Goal: Task Accomplishment & Management: Manage account settings

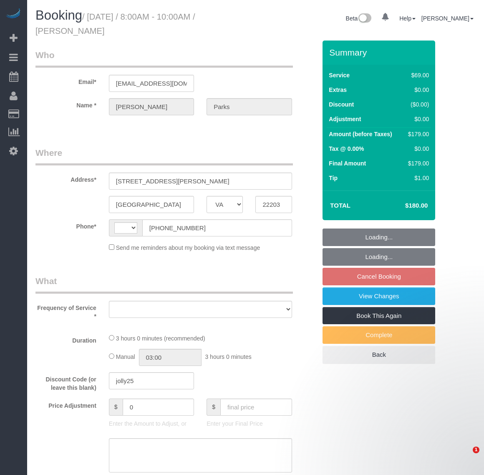
select select "VA"
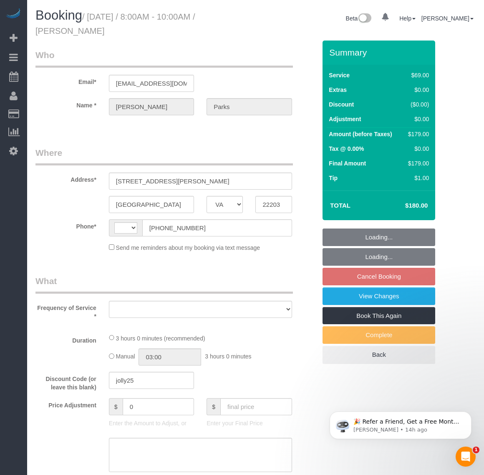
select select "string:[GEOGRAPHIC_DATA]"
select select "object:1196"
select select "spot1"
select select "number:2"
select select "number:35"
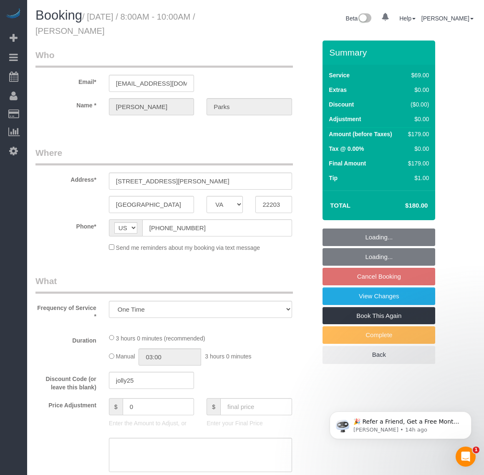
select select "string:fspay-9c36e0c0-36cc-4ff4-b258-c80cb746746d"
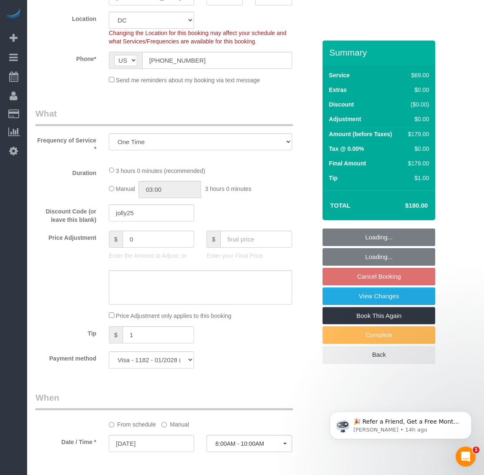
select select "spot21"
select select "object:1818"
select select "1001"
select select "2"
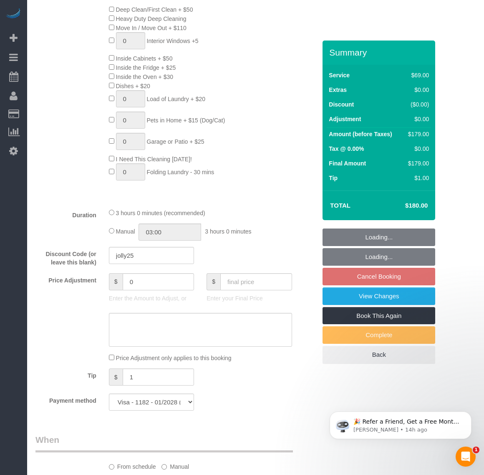
select select "1001"
select select "2"
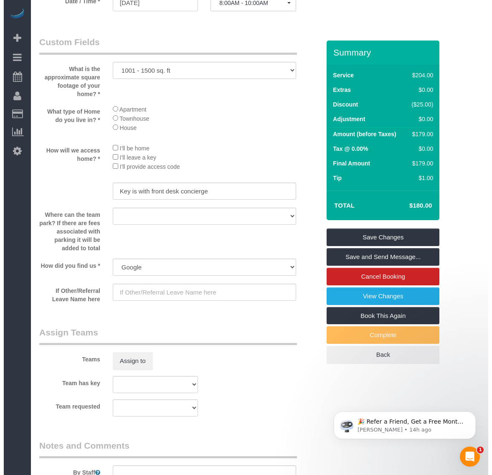
scroll to position [940, 0]
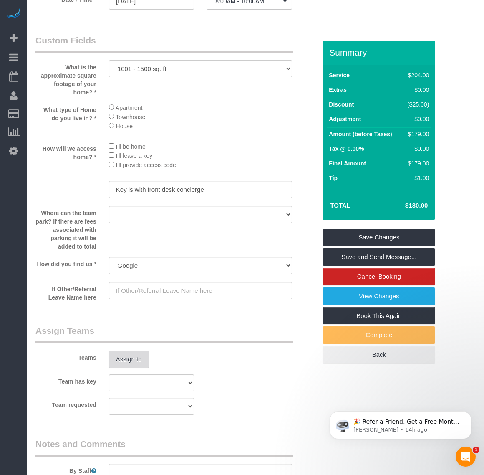
click at [135, 358] on button "Assign to" at bounding box center [129, 359] width 40 height 18
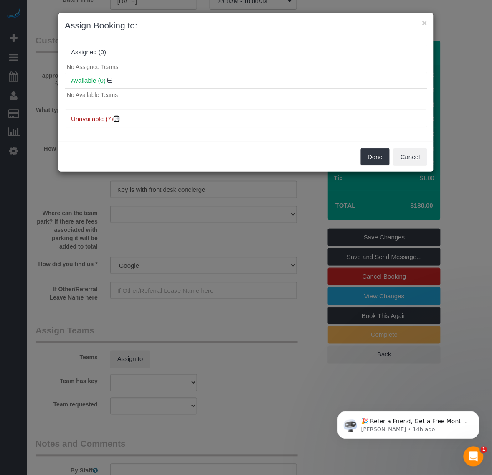
click at [117, 119] on icon at bounding box center [117, 119] width 5 height 6
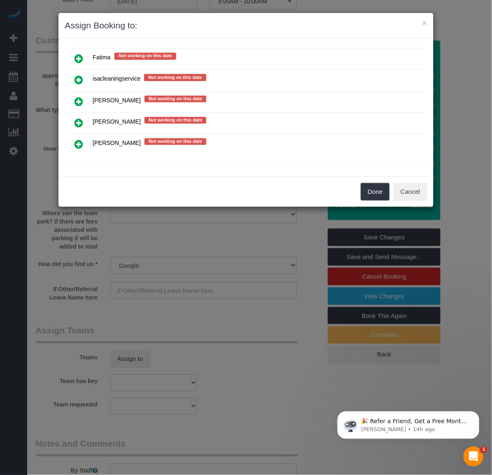
click at [78, 120] on icon at bounding box center [78, 123] width 9 height 10
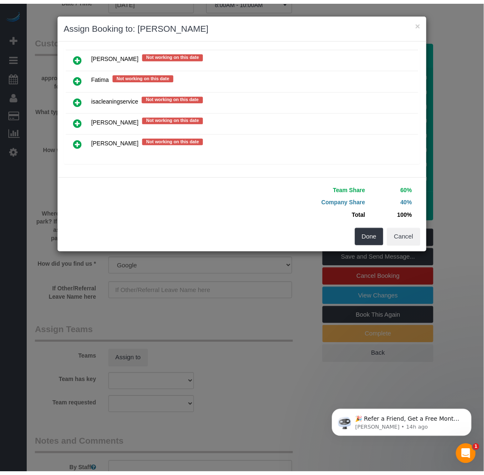
scroll to position [130, 0]
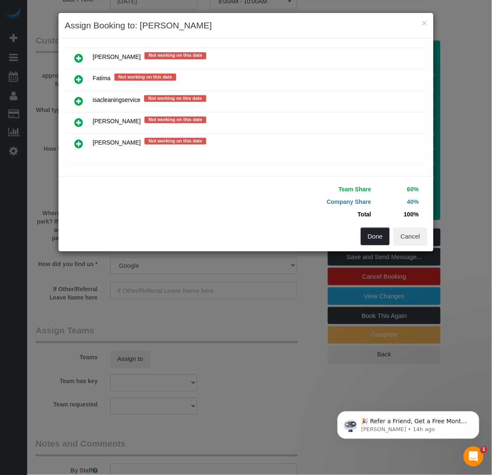
click at [370, 232] on button "Done" at bounding box center [375, 237] width 29 height 18
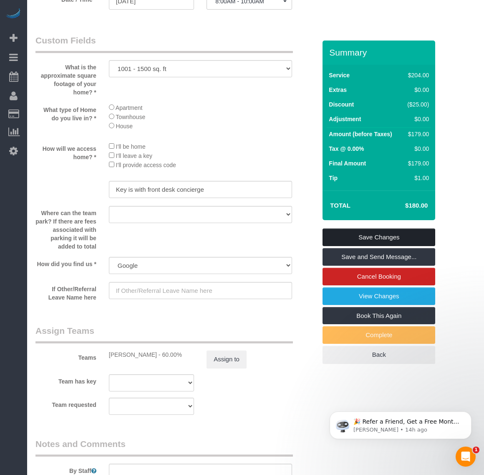
click at [375, 234] on link "Save Changes" at bounding box center [379, 237] width 113 height 18
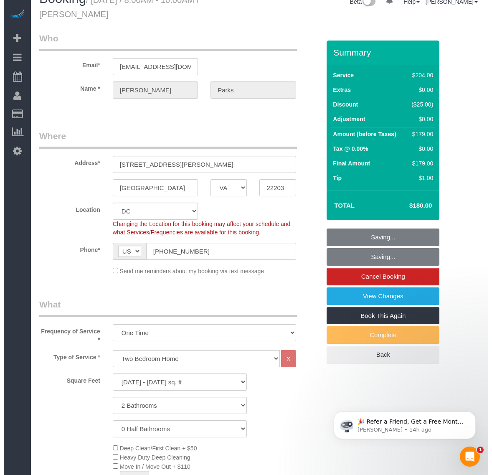
scroll to position [0, 0]
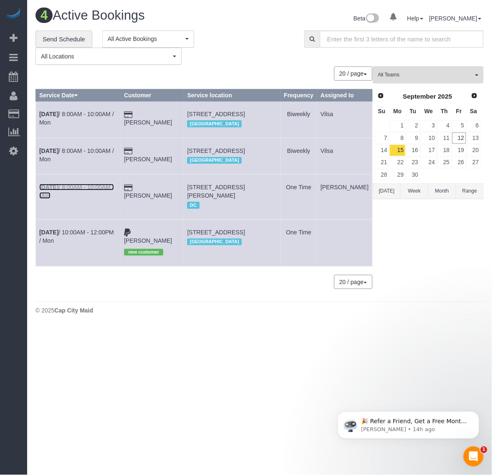
click at [43, 190] on b "[DATE]" at bounding box center [48, 187] width 19 height 7
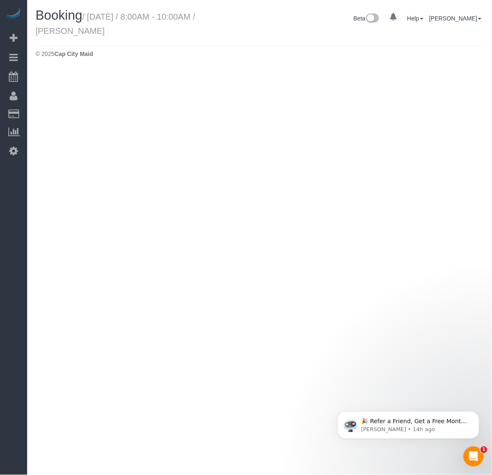
select select "VA"
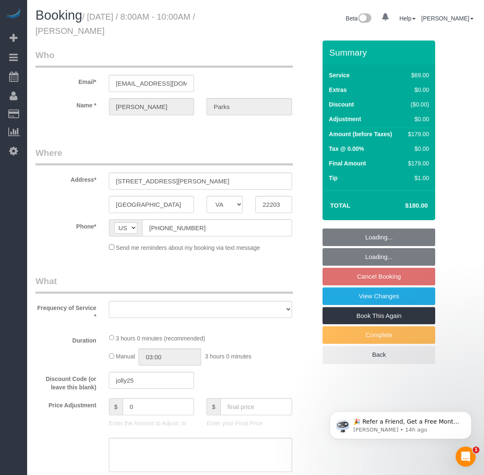
select select "number:2"
select select "number:35"
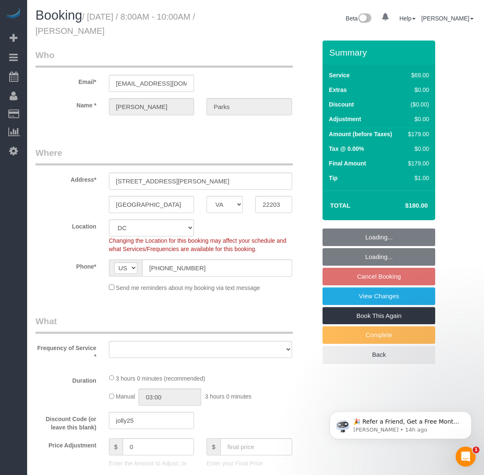
select select "string:fspay-9c36e0c0-36cc-4ff4-b258-c80cb746746d"
select select "spot41"
select select "object:2798"
select select "1001"
select select "2"
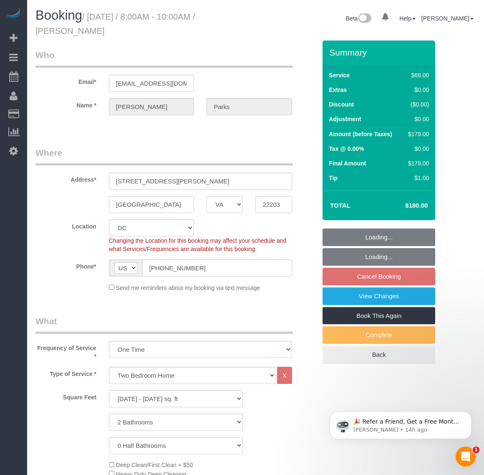
select select "object:3003"
select select "1001"
select select "2"
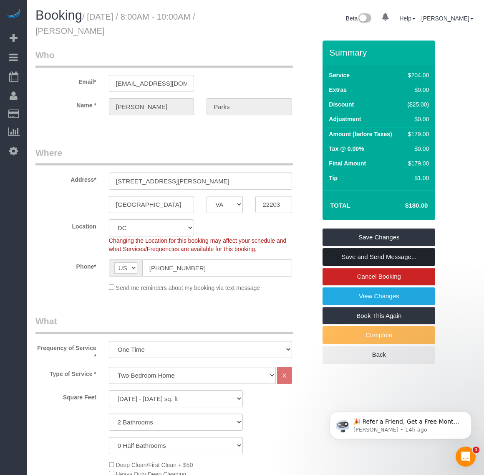
click at [376, 255] on link "Save and Send Message..." at bounding box center [379, 257] width 113 height 18
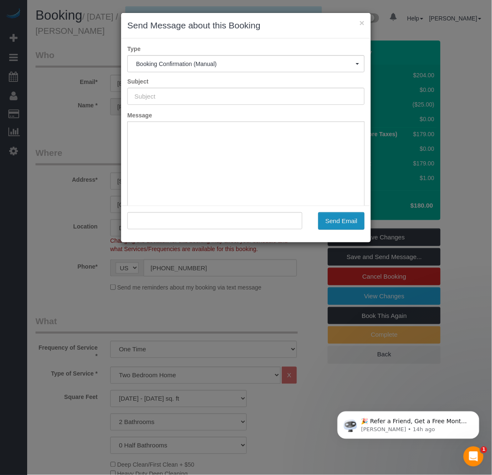
type input "Booking Confirmed!"
type input ""[PERSON_NAME]" <[EMAIL_ADDRESS][DOMAIN_NAME]>"
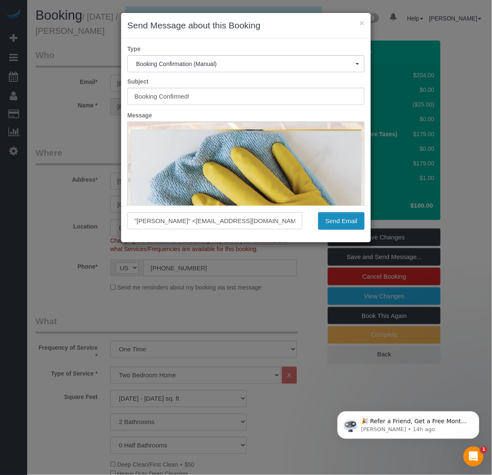
click at [342, 218] on button "Send Email" at bounding box center [341, 221] width 46 height 18
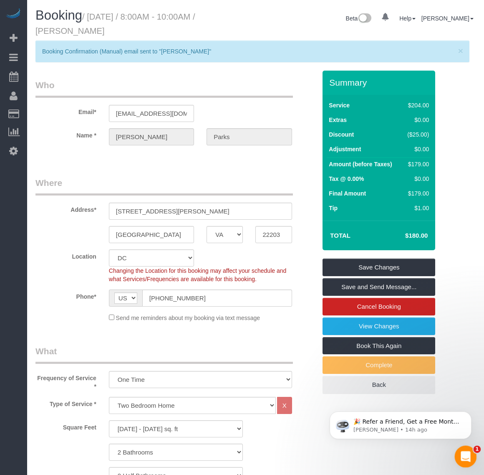
click at [465, 461] on div "Open Intercom Messenger" at bounding box center [465, 455] width 28 height 28
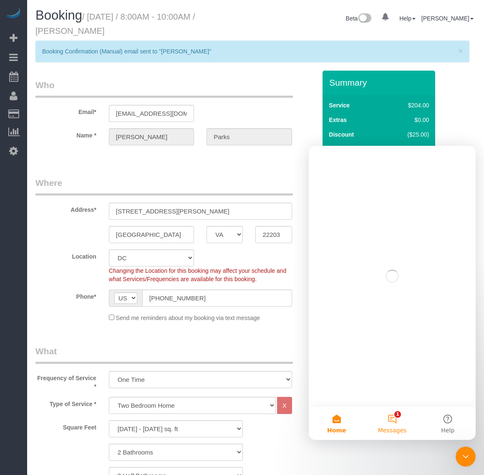
click at [400, 415] on button "1 Messages" at bounding box center [393, 422] width 56 height 33
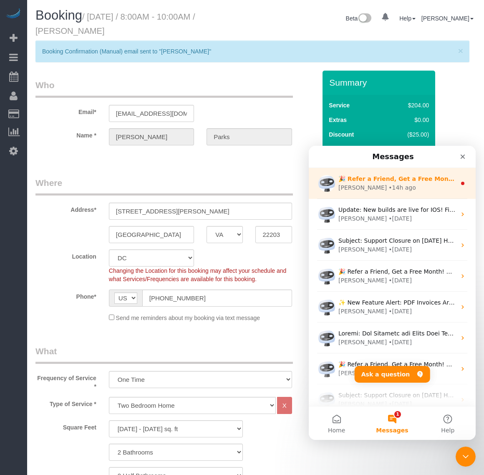
click at [404, 185] on div "[PERSON_NAME] • 14h ago" at bounding box center [398, 187] width 118 height 9
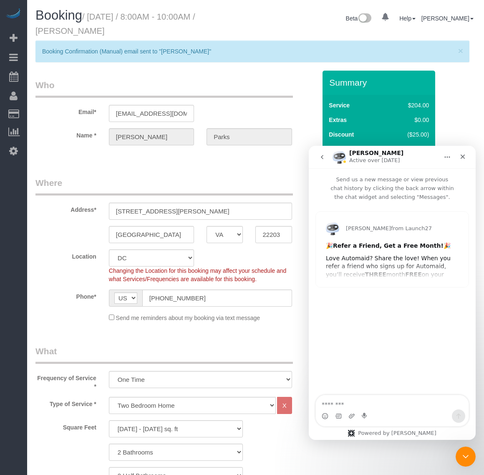
click at [407, 277] on div "[PERSON_NAME] from Launch27 🎉 Refer a Friend, Get a Free Month! 🎉 Love Automaid…" at bounding box center [392, 249] width 153 height 75
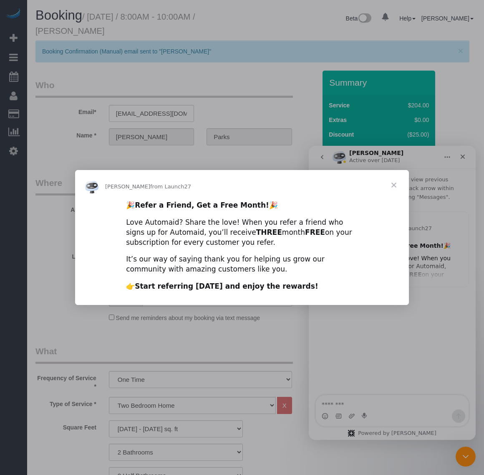
click at [394, 184] on span "Close" at bounding box center [394, 185] width 30 height 30
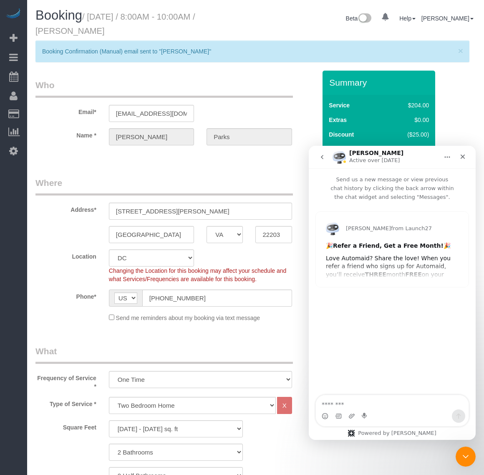
click at [321, 158] on icon "go back" at bounding box center [322, 157] width 7 height 7
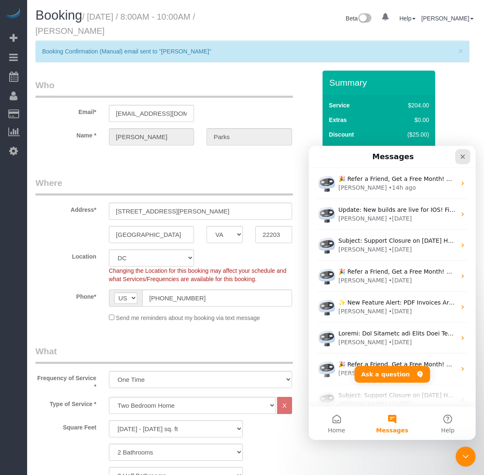
click at [462, 158] on icon "Close" at bounding box center [463, 156] width 7 height 7
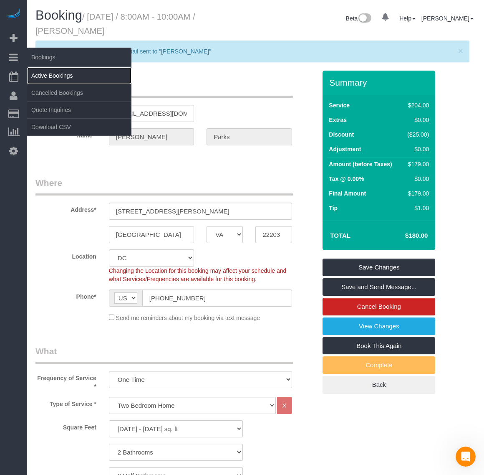
click at [45, 76] on link "Active Bookings" at bounding box center [79, 75] width 104 height 17
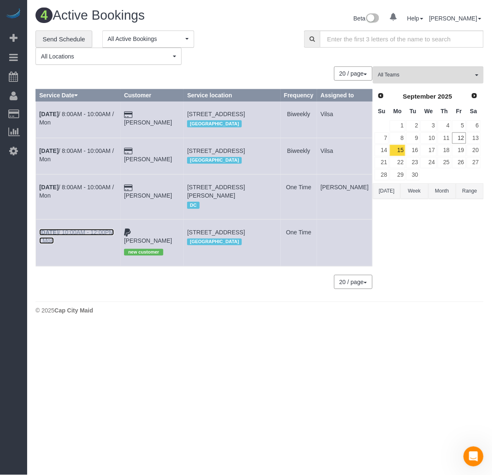
click at [41, 236] on b "[DATE]" at bounding box center [48, 232] width 19 height 7
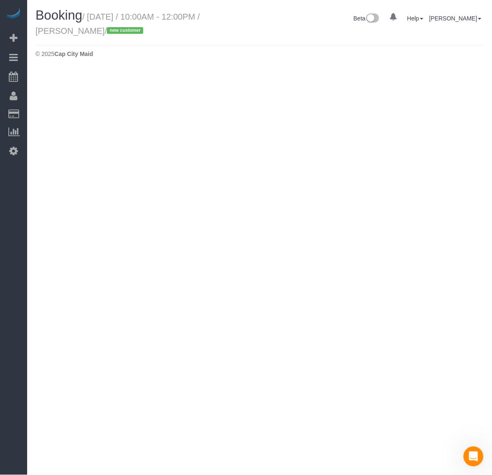
select select "VA"
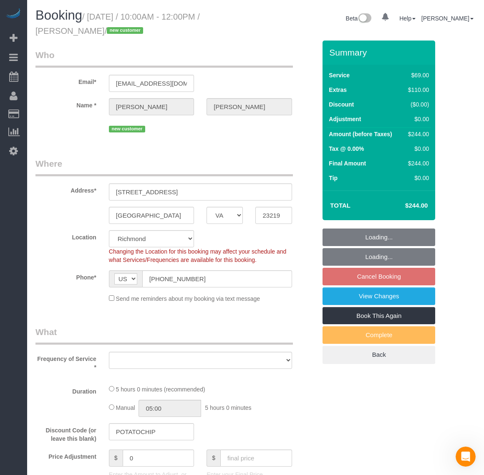
select select "number:1"
select select "number:35"
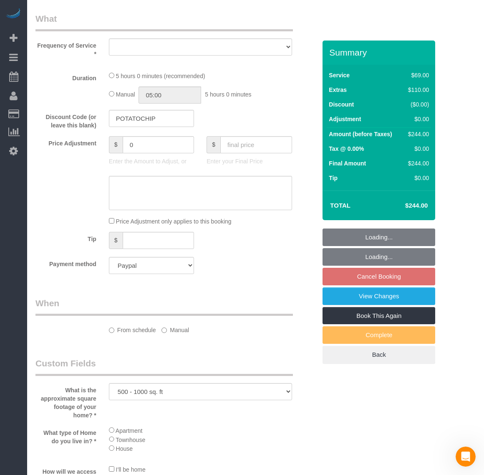
select select "object:3928"
select select "2"
select select "spot62"
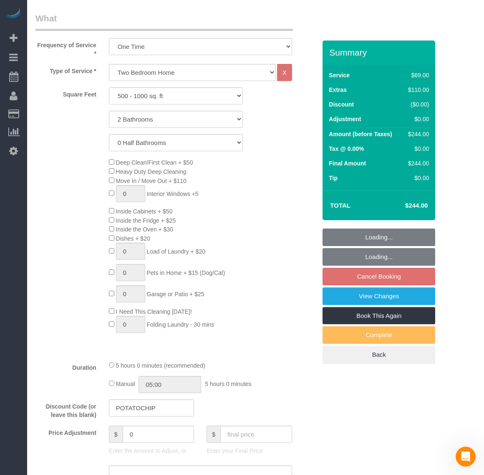
select select "object:4092"
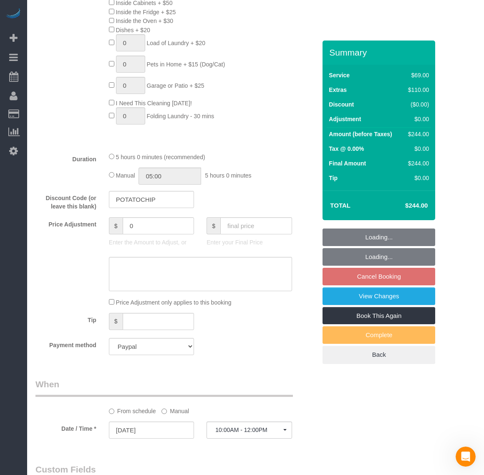
select select "2"
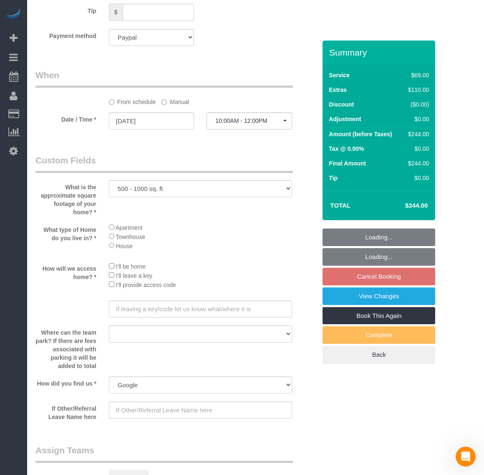
scroll to position [835, 0]
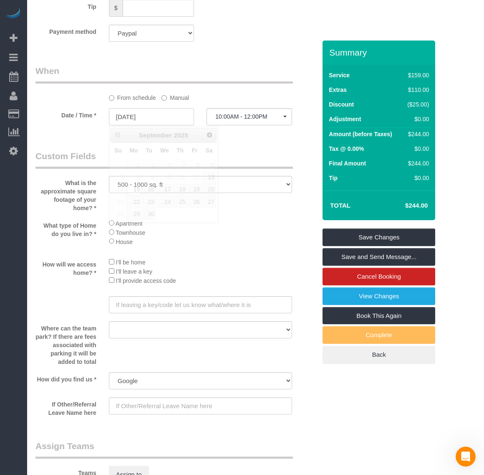
click at [139, 125] on input "[DATE]" at bounding box center [151, 116] width 85 height 17
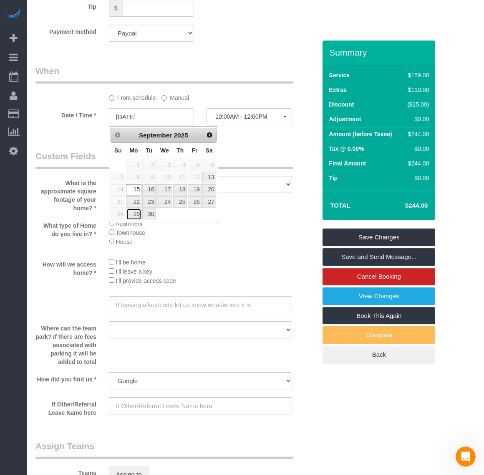
click at [132, 219] on link "29" at bounding box center [133, 213] width 15 height 11
type input "[DATE]"
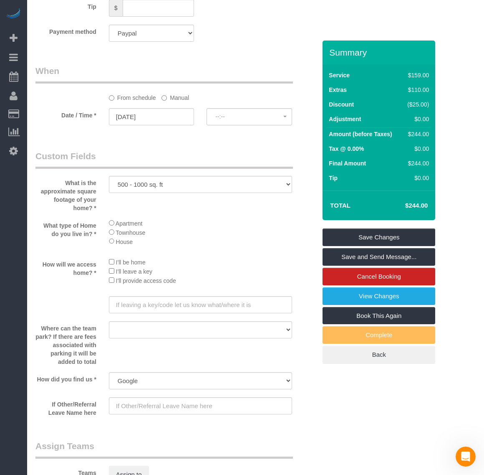
select select "spot81"
click at [359, 234] on link "Save Changes" at bounding box center [379, 237] width 113 height 18
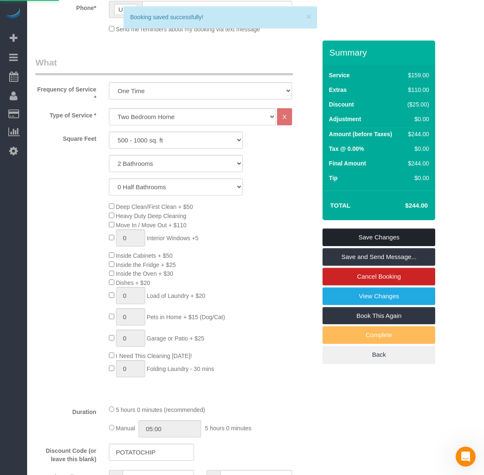
scroll to position [104, 0]
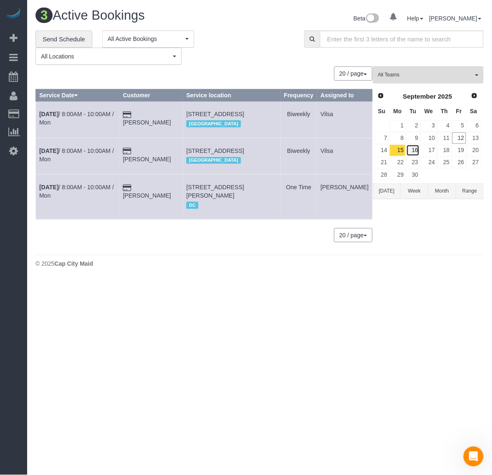
click at [417, 154] on link "16" at bounding box center [413, 149] width 14 height 11
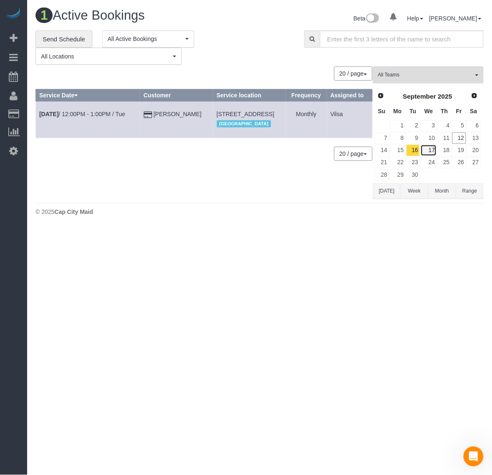
click at [431, 150] on link "17" at bounding box center [429, 149] width 16 height 11
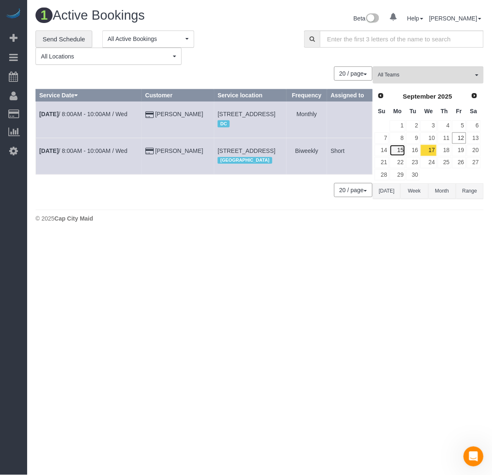
click at [397, 150] on link "15" at bounding box center [397, 149] width 15 height 11
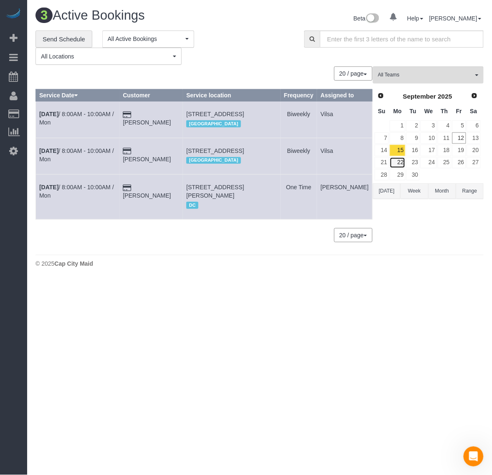
click at [399, 166] on link "22" at bounding box center [397, 162] width 15 height 11
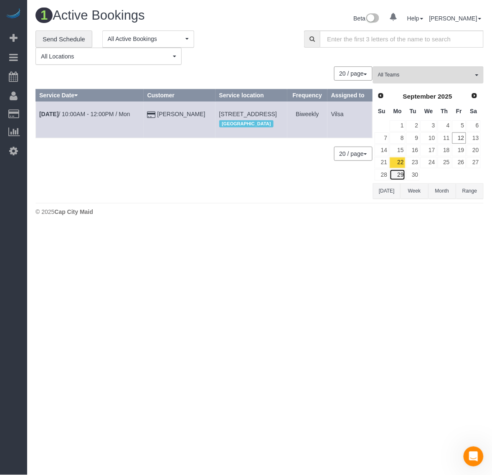
click at [398, 172] on link "29" at bounding box center [397, 174] width 15 height 11
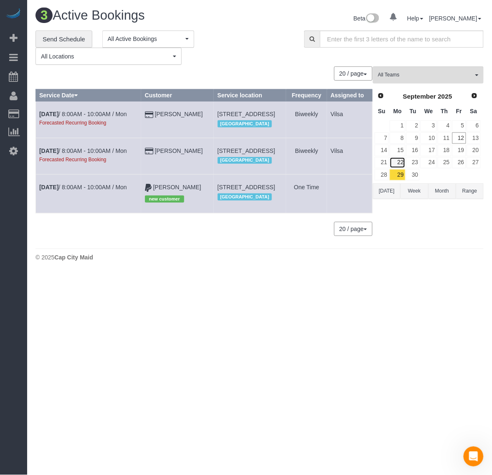
click at [398, 160] on link "22" at bounding box center [397, 162] width 15 height 11
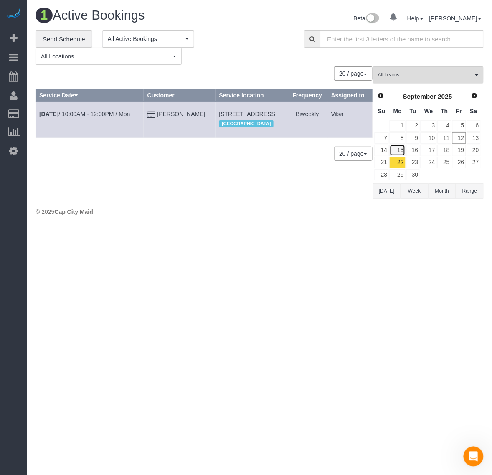
click at [401, 152] on link "15" at bounding box center [397, 149] width 15 height 11
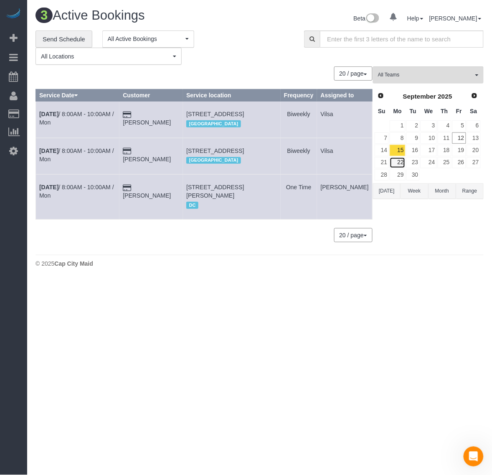
click at [402, 164] on link "22" at bounding box center [397, 162] width 15 height 11
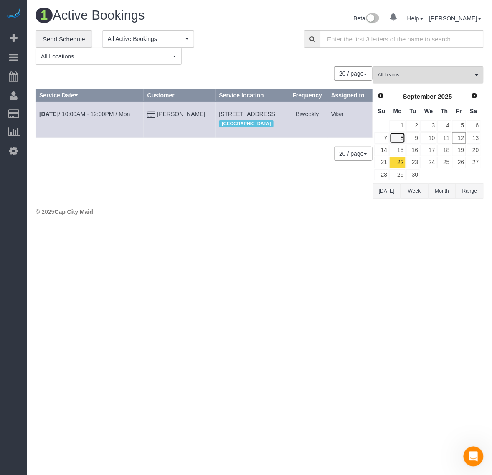
click at [398, 137] on link "8" at bounding box center [397, 137] width 15 height 11
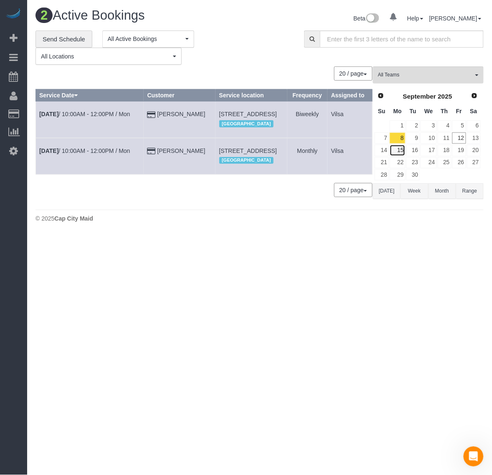
click at [400, 153] on link "15" at bounding box center [397, 149] width 15 height 11
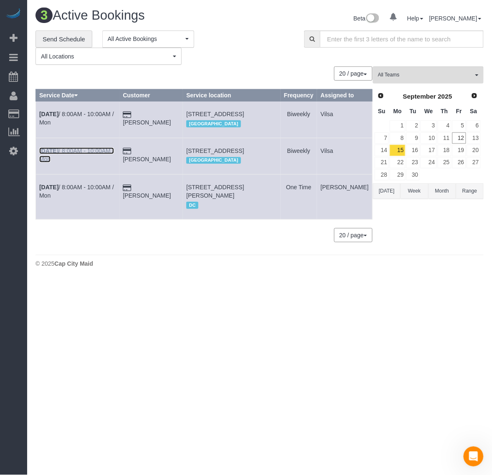
click at [49, 154] on b "[DATE]" at bounding box center [48, 150] width 19 height 7
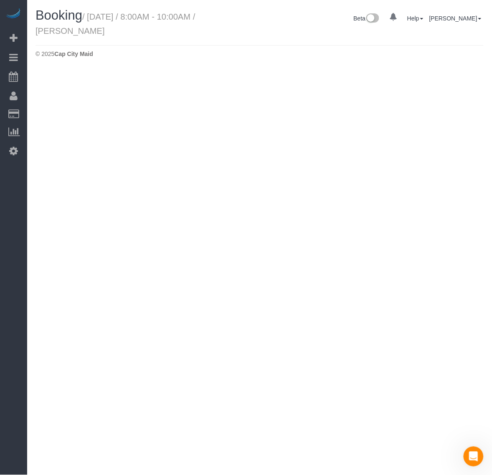
select select "VA"
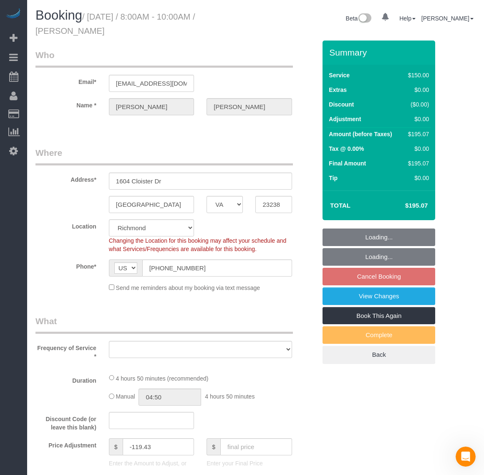
select select "object:5162"
select select "string:fspay-9f32170a-b36f-4253-84dd-320aa88c4fdd"
select select "spot101"
select select "number:4"
select select "number:23"
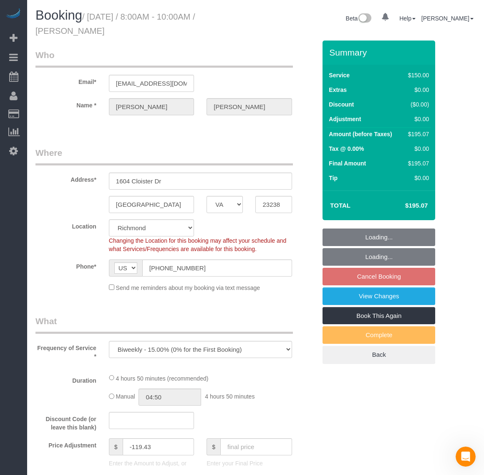
select select "object:5367"
select select "2001"
select select "2"
select select "1"
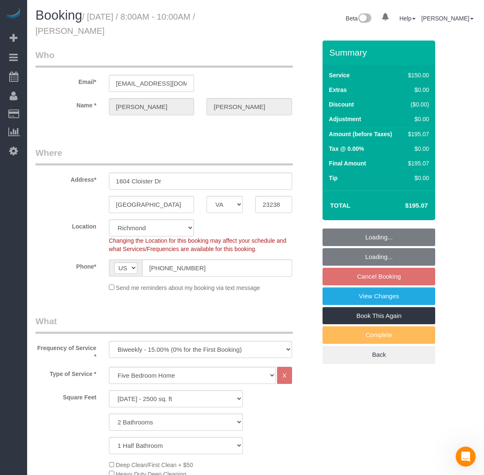
select select "2001"
select select "2"
select select "1"
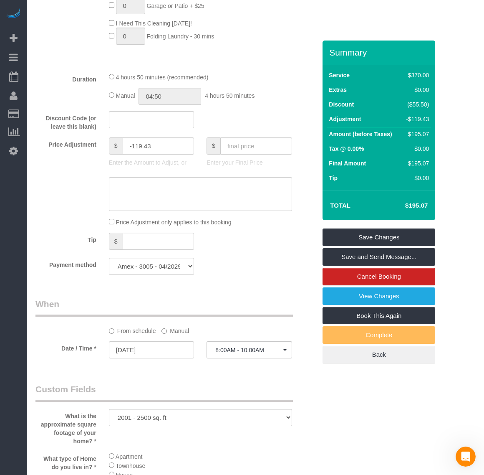
scroll to position [626, 0]
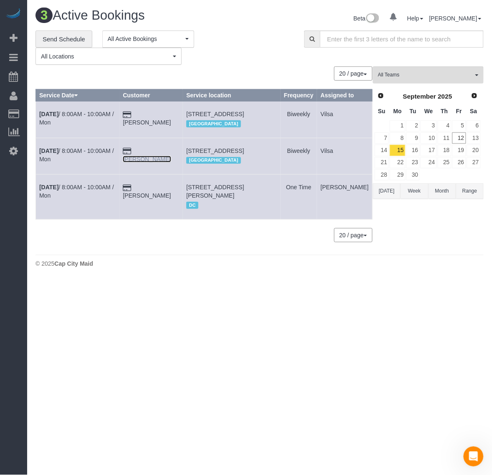
click at [164, 158] on link "[PERSON_NAME]" at bounding box center [147, 159] width 48 height 7
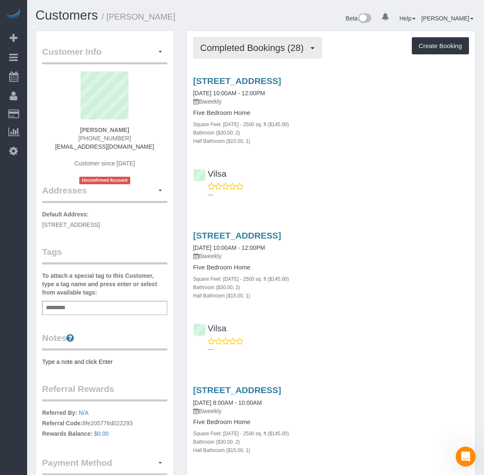
click at [266, 51] on span "Completed Bookings (28)" at bounding box center [254, 48] width 108 height 10
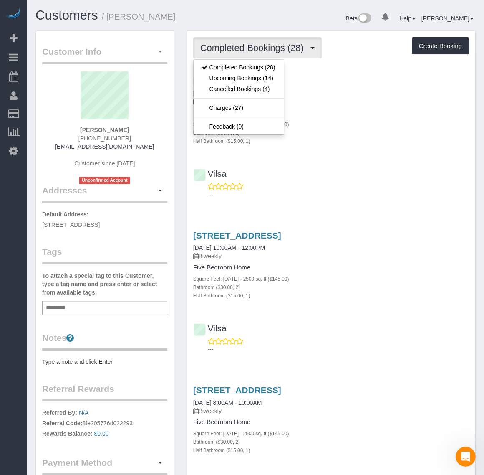
click at [161, 53] on button "button" at bounding box center [160, 52] width 14 height 13
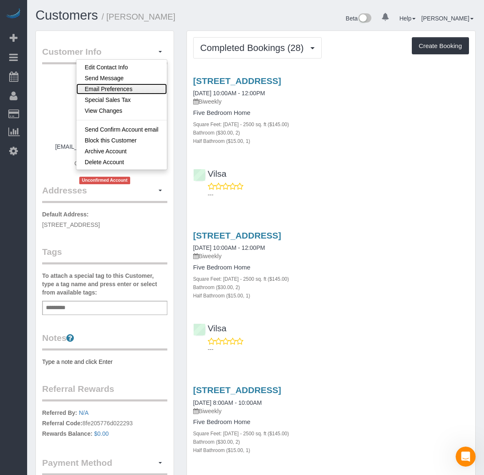
click at [114, 84] on link "Email Preferences" at bounding box center [121, 89] width 91 height 11
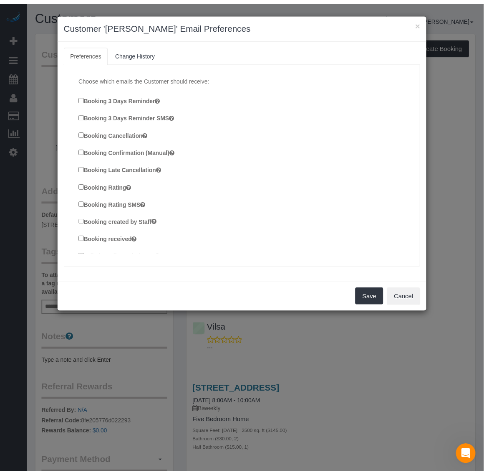
scroll to position [52, 0]
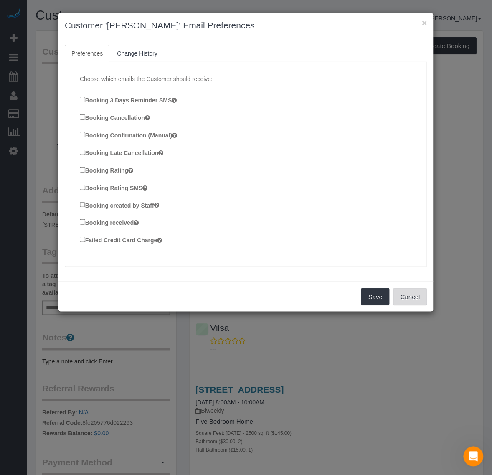
click at [413, 293] on button "Cancel" at bounding box center [410, 297] width 34 height 18
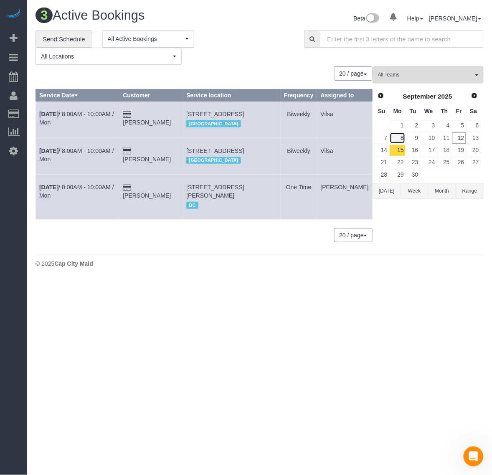
click at [403, 139] on link "8" at bounding box center [397, 137] width 15 height 11
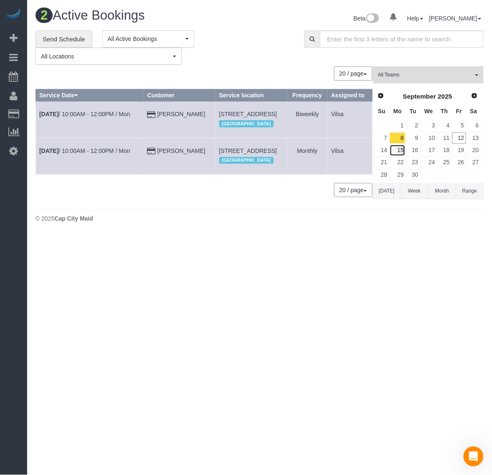
click at [399, 151] on link "15" at bounding box center [397, 149] width 15 height 11
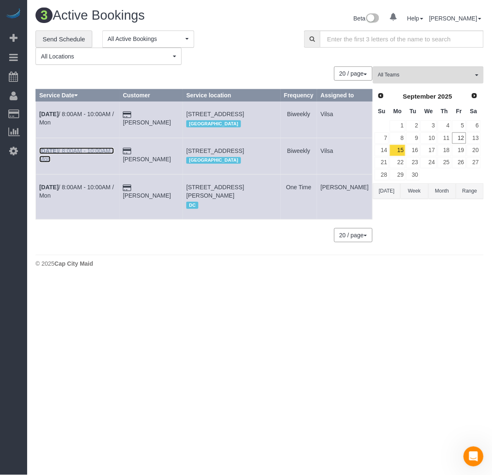
click at [45, 154] on b "[DATE]" at bounding box center [48, 150] width 19 height 7
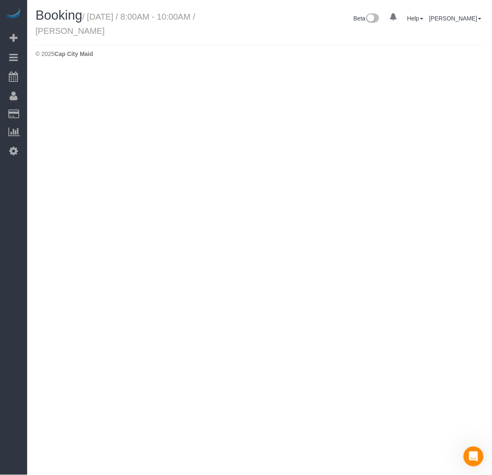
select select "VA"
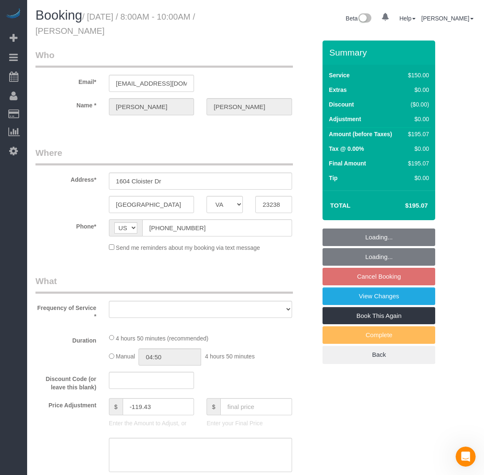
select select "string:fspay-9f32170a-b36f-4253-84dd-320aa88c4fdd"
select select "number:4"
select select "number:23"
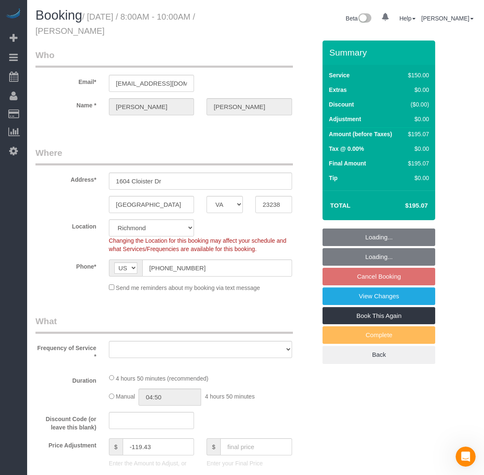
select select "2001"
select select "2"
select select "1"
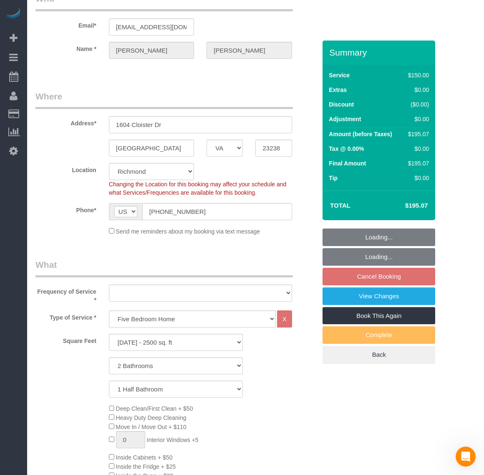
select select "object:7869"
select select "spot121"
select select "2001"
select select "2"
select select "1"
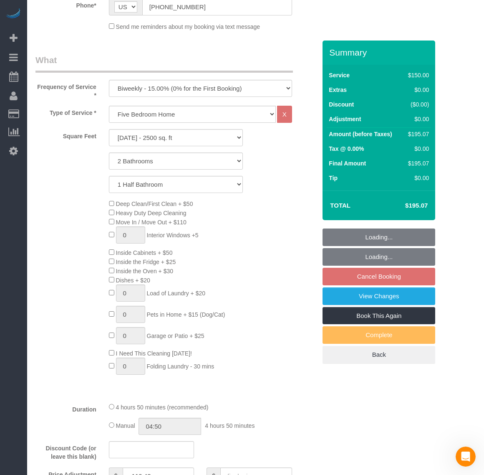
select select "object:7910"
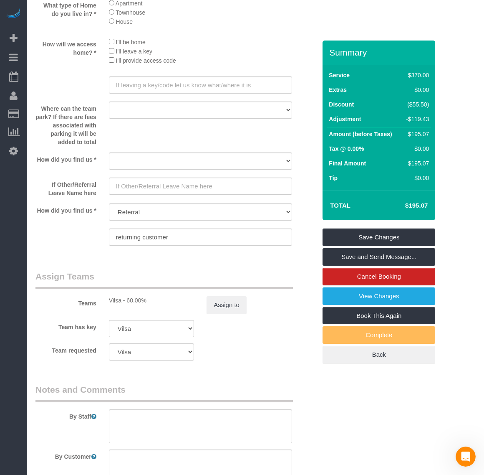
scroll to position [1186, 0]
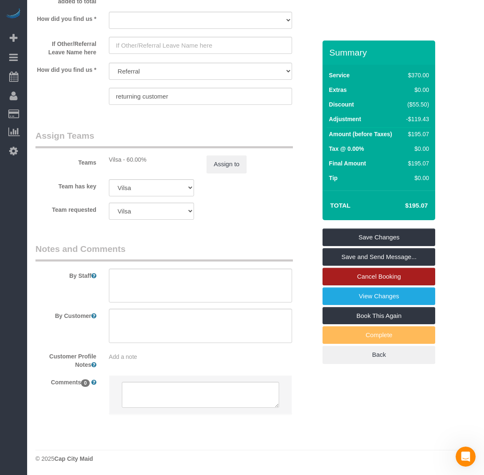
click at [360, 278] on link "Cancel Booking" at bounding box center [379, 277] width 113 height 18
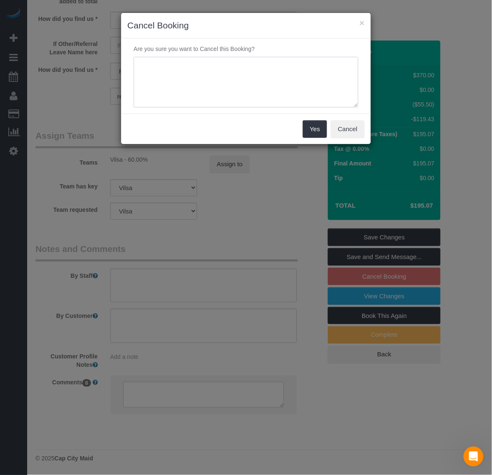
click at [243, 62] on textarea at bounding box center [246, 82] width 225 height 51
type textarea "doublebooking"
click at [322, 126] on button "Yes" at bounding box center [315, 129] width 24 height 18
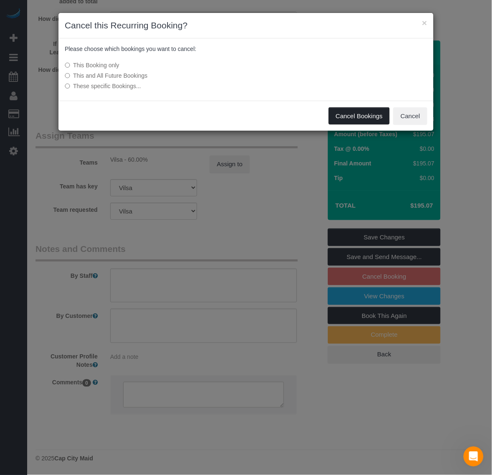
click at [333, 109] on button "Cancel Bookings" at bounding box center [359, 116] width 61 height 18
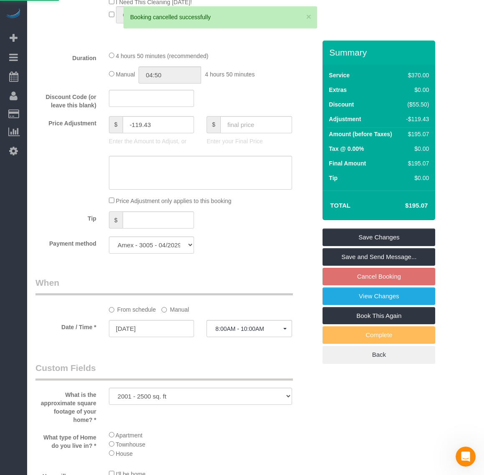
scroll to position [299, 0]
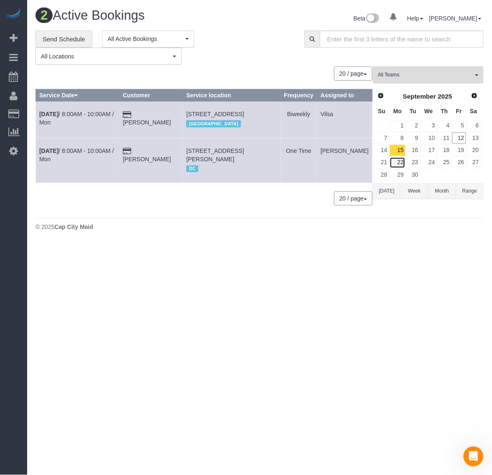
click at [401, 162] on link "22" at bounding box center [397, 162] width 15 height 11
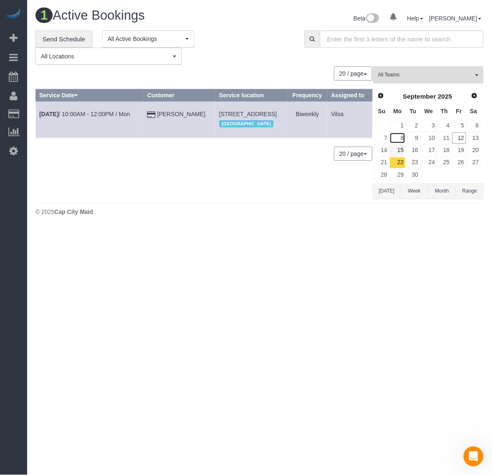
click at [401, 140] on link "8" at bounding box center [397, 137] width 15 height 11
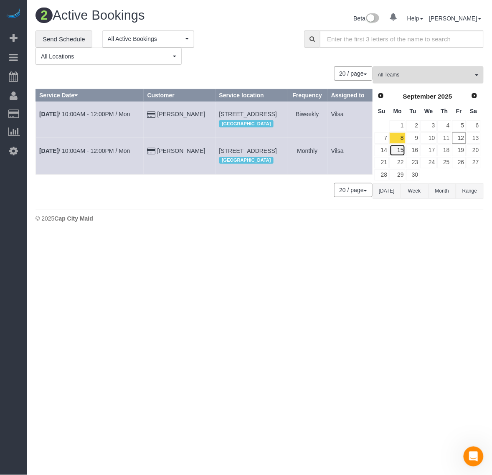
click at [398, 150] on link "15" at bounding box center [397, 149] width 15 height 11
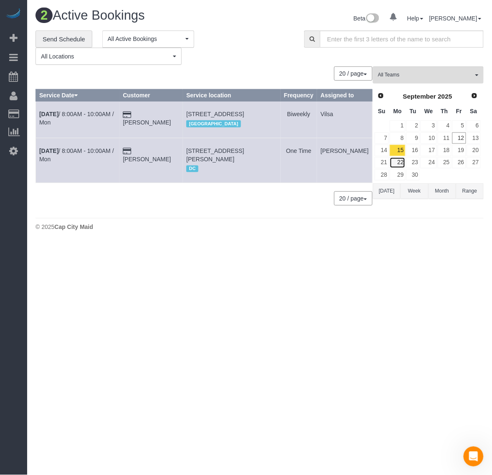
click at [401, 165] on link "22" at bounding box center [397, 162] width 15 height 11
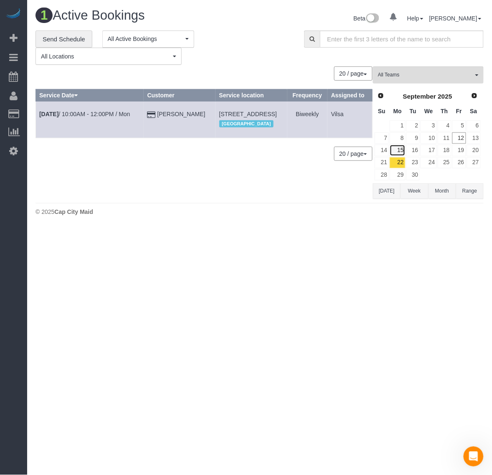
click at [402, 153] on link "15" at bounding box center [397, 149] width 15 height 11
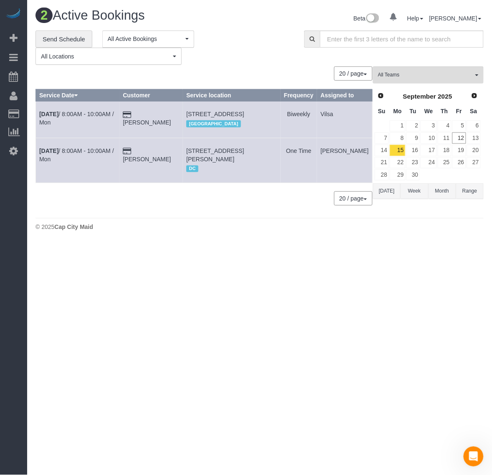
click at [420, 153] on td "17" at bounding box center [428, 150] width 17 height 12
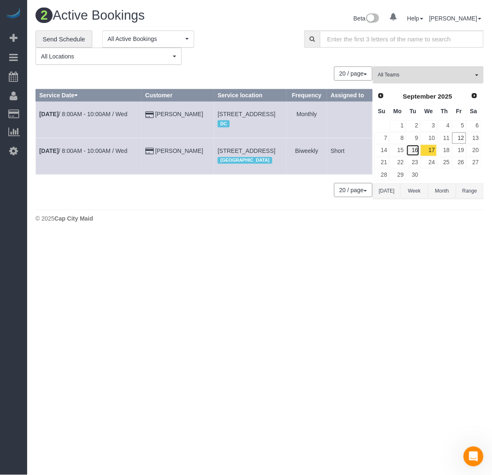
click at [415, 152] on link "16" at bounding box center [413, 149] width 14 height 11
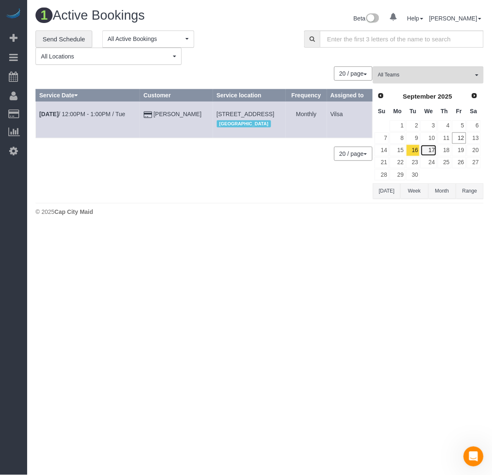
click at [431, 150] on link "17" at bounding box center [429, 149] width 16 height 11
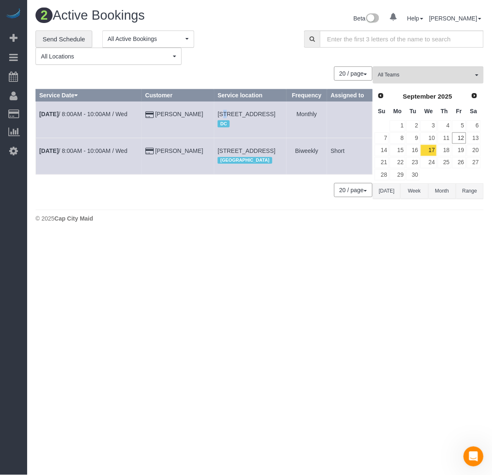
drag, startPoint x: 200, startPoint y: 122, endPoint x: 203, endPoint y: 124, distance: 4.5
click at [218, 117] on span "[STREET_ADDRESS]" at bounding box center [247, 114] width 58 height 7
drag, startPoint x: 198, startPoint y: 122, endPoint x: 223, endPoint y: 133, distance: 27.3
click at [223, 133] on td "[STREET_ADDRESS] DC" at bounding box center [250, 119] width 72 height 36
copy span "[STREET_ADDRESS]"
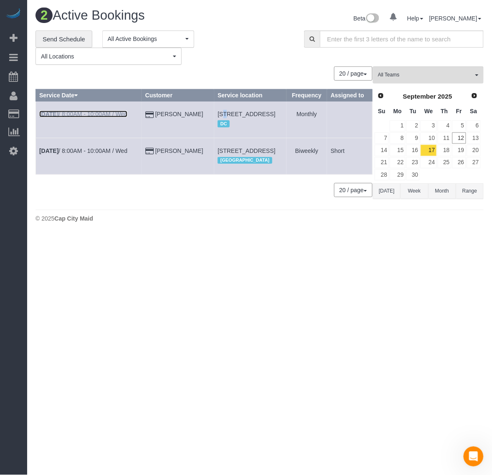
click at [49, 117] on b "[DATE]" at bounding box center [48, 114] width 19 height 7
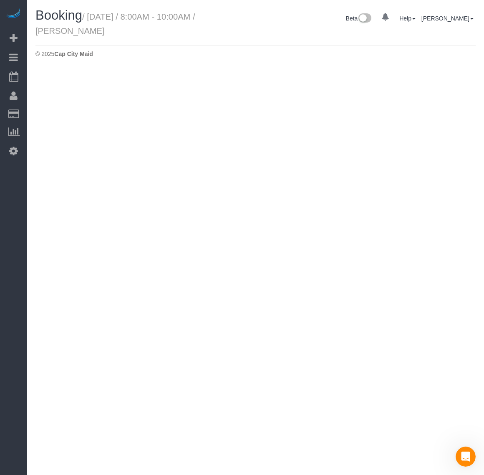
select select "VA"
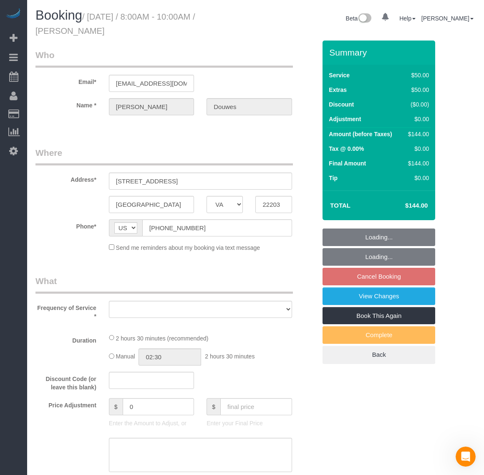
select select "object:8739"
select select "string:fspay-cdda18c4-54de-4879-86bb-6fa1c479b177"
select select "number:1"
select select "number:26"
select select "number:35"
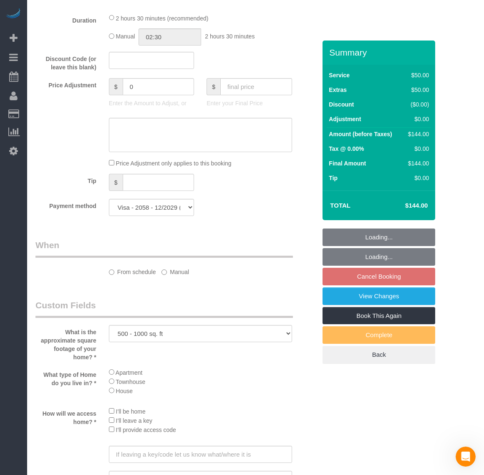
select select "1"
select select "spot141"
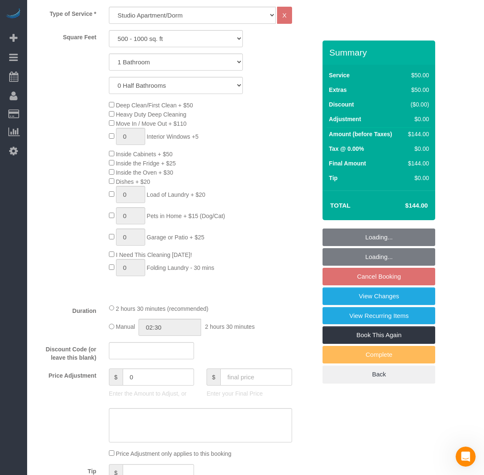
select select "object:8953"
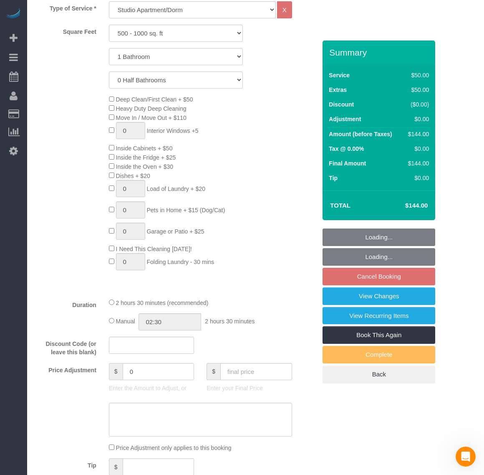
select select "1"
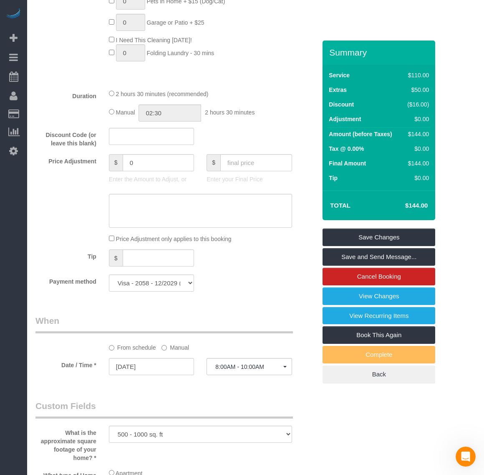
scroll to position [835, 0]
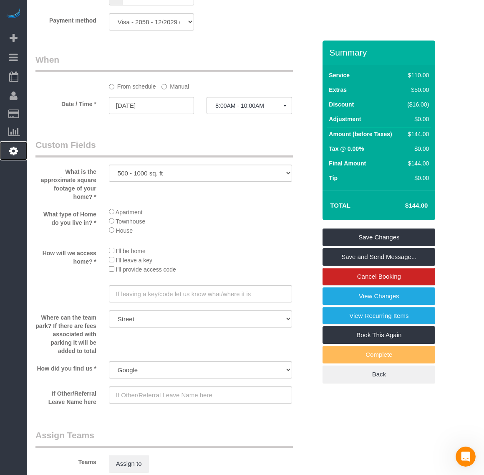
click at [13, 155] on link "Settings" at bounding box center [13, 150] width 27 height 19
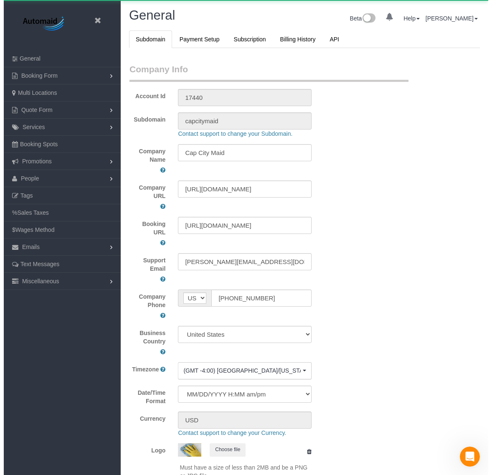
scroll to position [1880, 484]
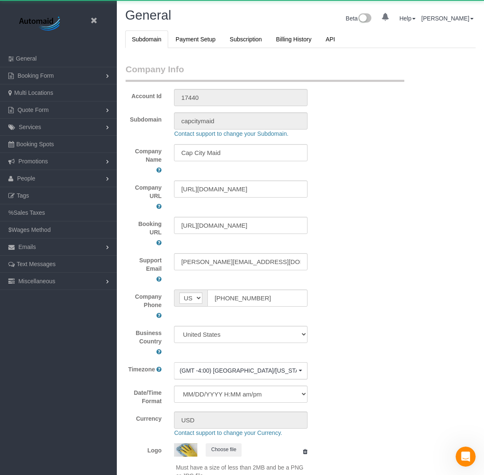
select select "1"
click at [101, 23] on link at bounding box center [96, 21] width 13 height 13
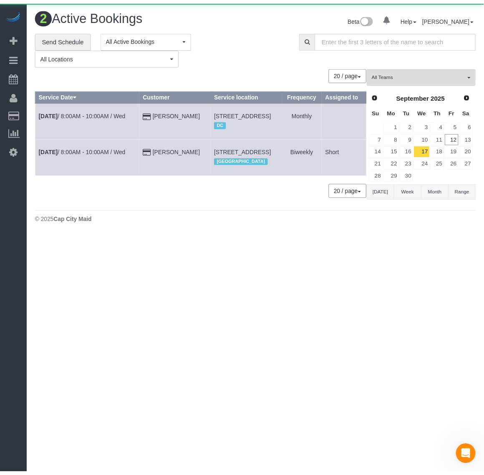
scroll to position [260, 492]
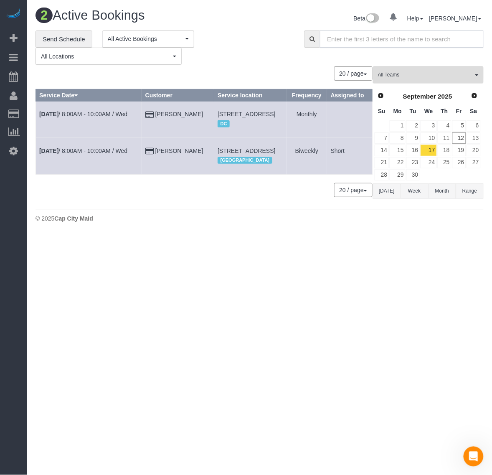
click at [354, 43] on input "text" at bounding box center [402, 38] width 164 height 17
click at [17, 147] on icon at bounding box center [13, 151] width 9 height 10
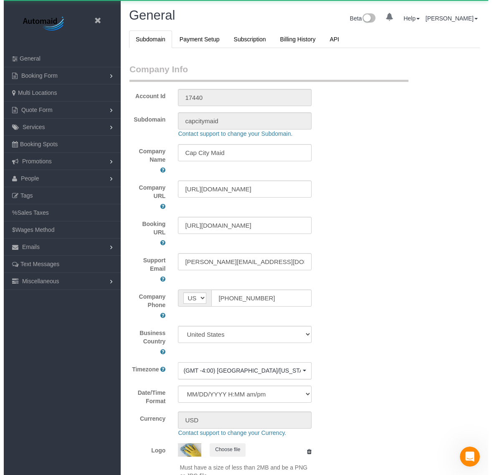
scroll to position [1880, 484]
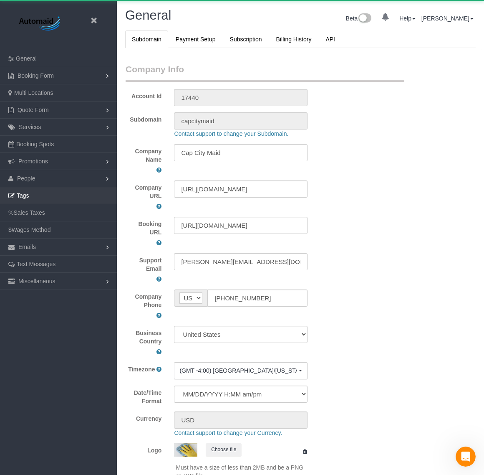
select select "1"
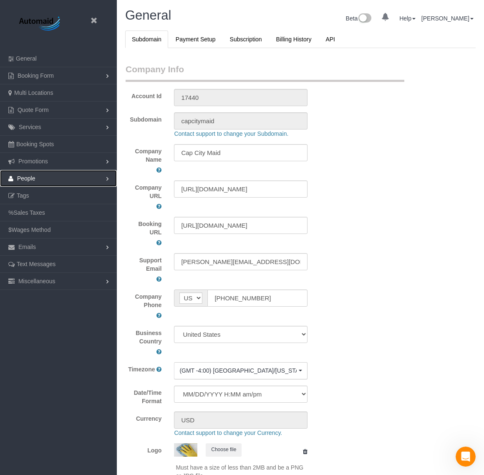
click at [64, 178] on link "People" at bounding box center [58, 178] width 117 height 17
click at [48, 178] on link "People" at bounding box center [58, 178] width 117 height 17
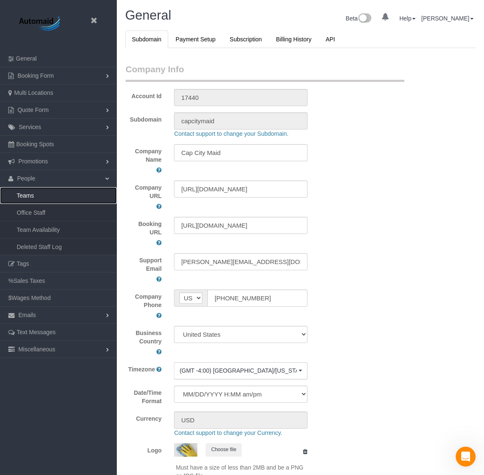
click at [26, 195] on link "Teams" at bounding box center [58, 195] width 117 height 17
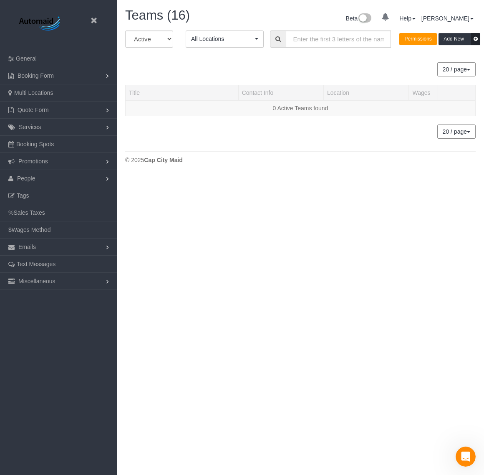
scroll to position [602, 484]
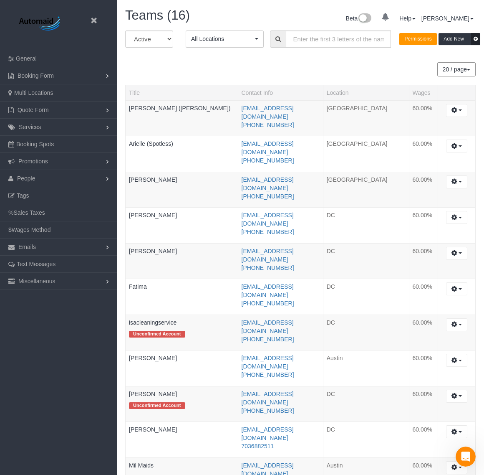
click at [158, 47] on div "All Active Archived All Locations All Locations Active Locations [GEOGRAPHIC_DA…" at bounding box center [300, 41] width 363 height 23
click at [154, 35] on select "All Active Archived" at bounding box center [149, 38] width 48 height 17
select select "string:archived"
click at [125, 30] on select "All Active Archived" at bounding box center [149, 38] width 48 height 17
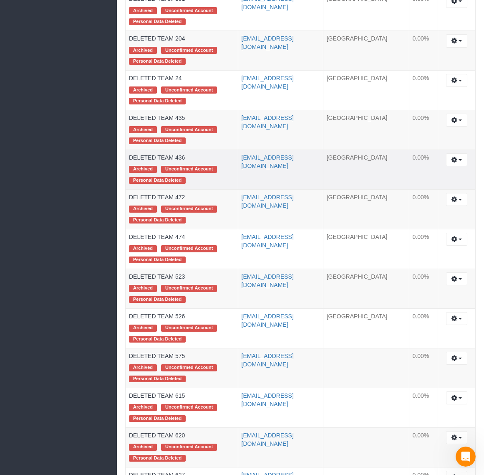
scroll to position [436, 0]
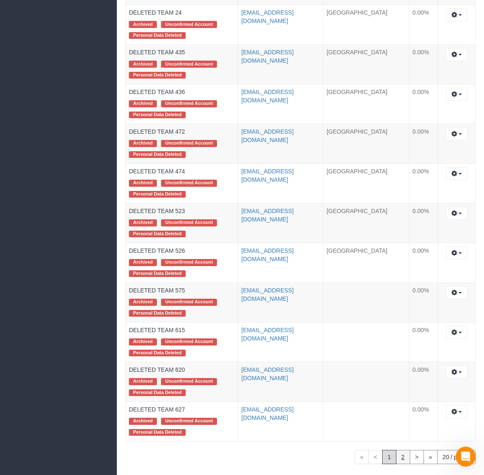
click at [396, 450] on link "2" at bounding box center [403, 457] width 14 height 14
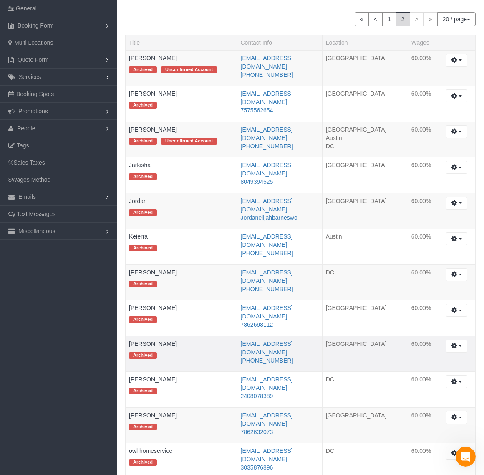
scroll to position [207, 0]
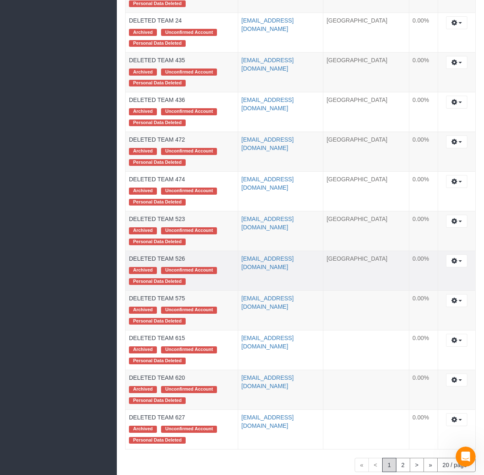
scroll to position [436, 0]
